Goal: Information Seeking & Learning: Learn about a topic

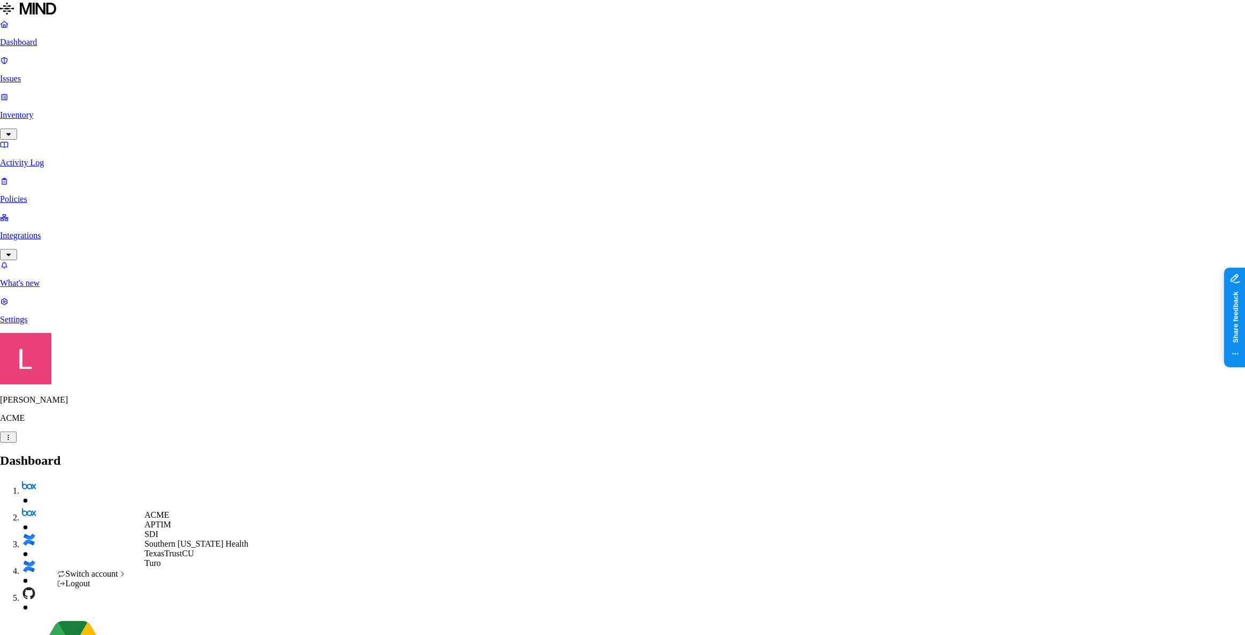
click at [188, 548] on span "Southern Illinois Health" at bounding box center [196, 543] width 104 height 9
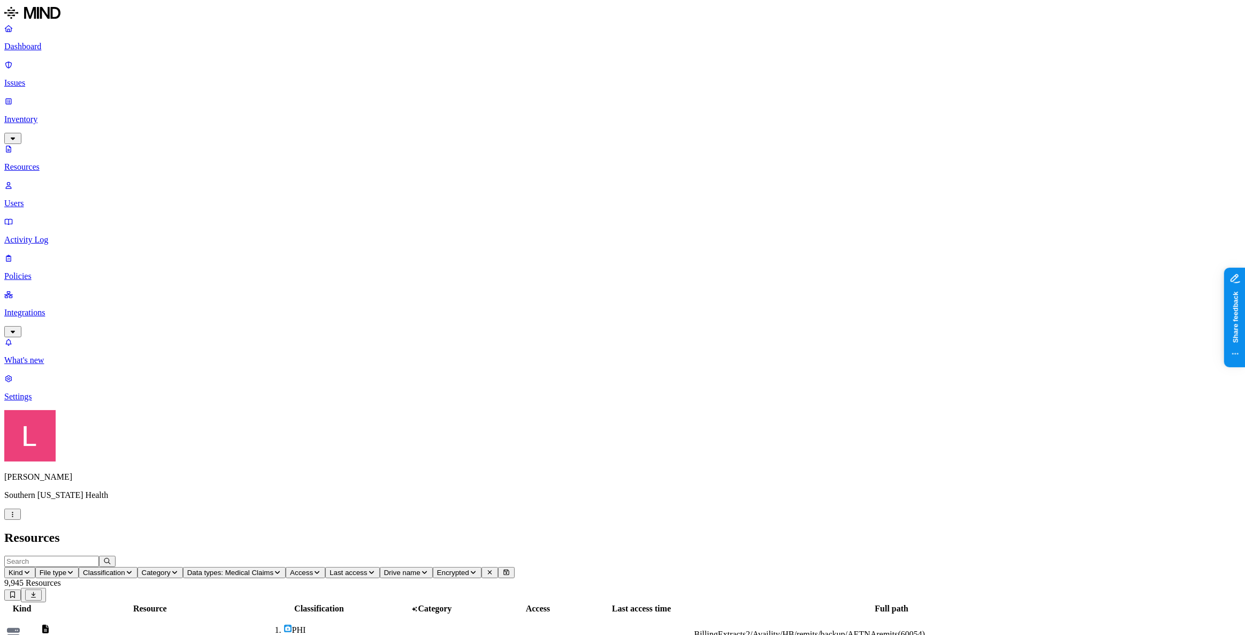
click at [66, 46] on p "Dashboard" at bounding box center [622, 47] width 1237 height 10
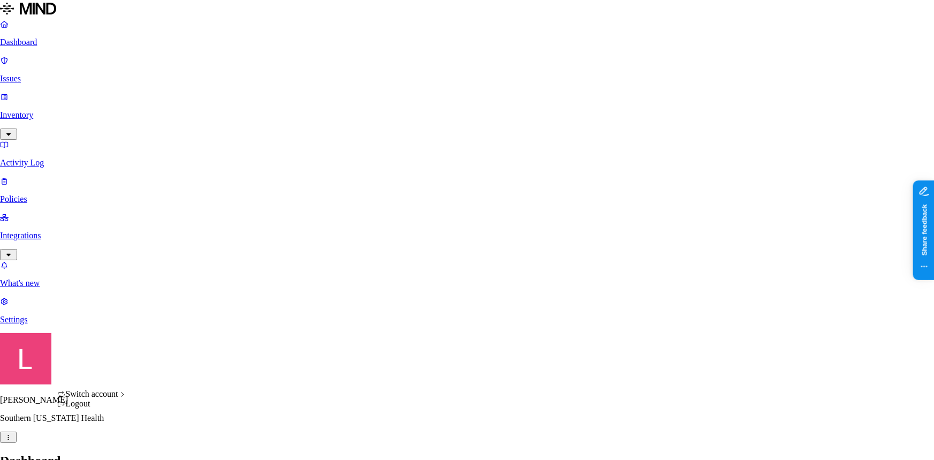
click at [177, 344] on div "ACME" at bounding box center [196, 339] width 104 height 10
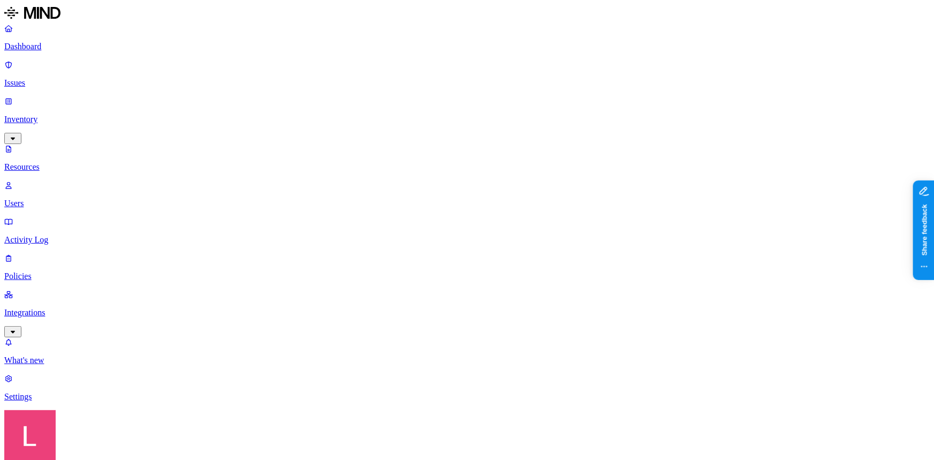
click at [60, 48] on p "Dashboard" at bounding box center [466, 47] width 925 height 10
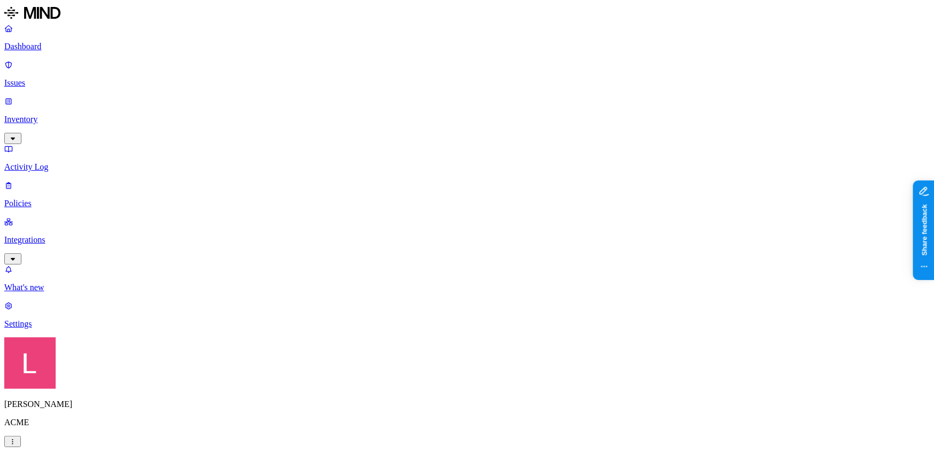
drag, startPoint x: 54, startPoint y: 86, endPoint x: 83, endPoint y: 101, distance: 33.3
click at [54, 115] on p "Inventory" at bounding box center [466, 120] width 925 height 10
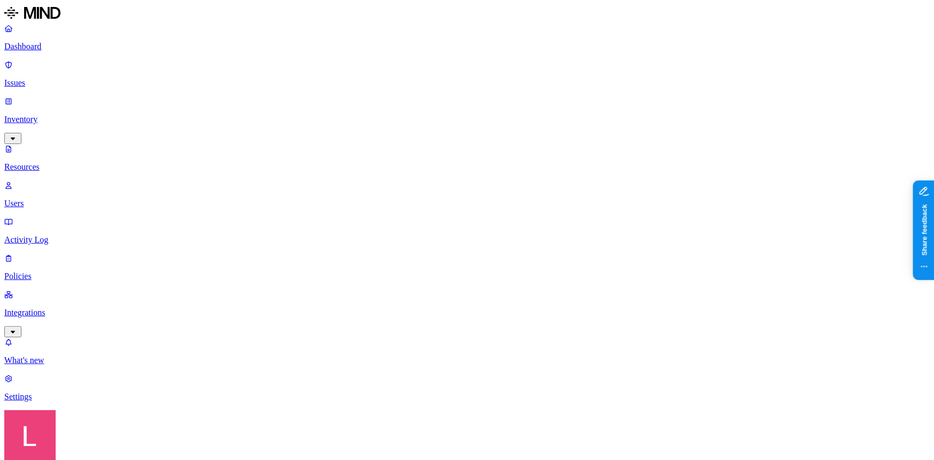
scroll to position [243, 0]
